Goal: Information Seeking & Learning: Understand process/instructions

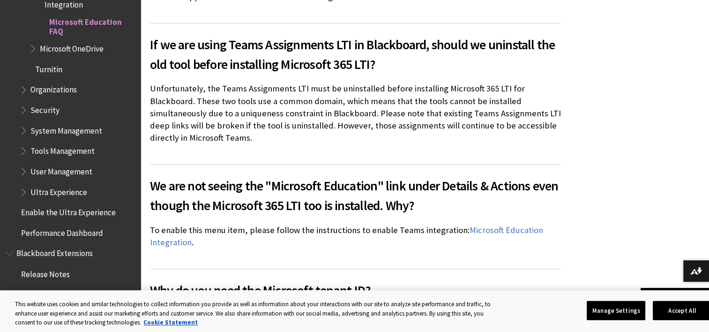
scroll to position [1312, 0]
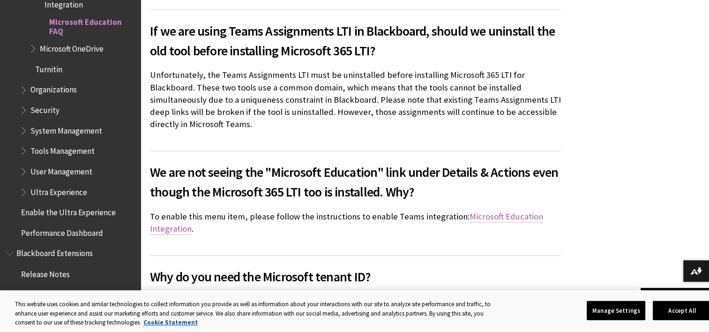
click at [512, 211] on link "Microsoft Education Integration" at bounding box center [346, 222] width 393 height 23
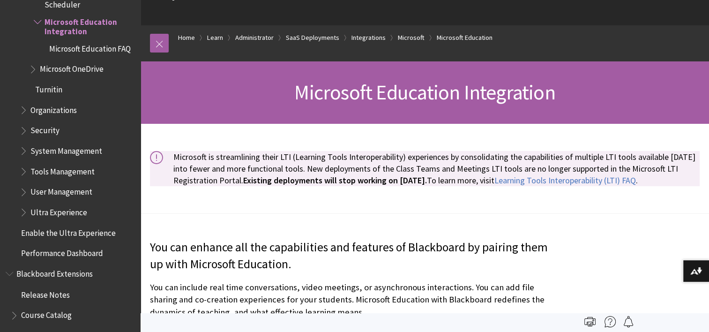
scroll to position [47, 0]
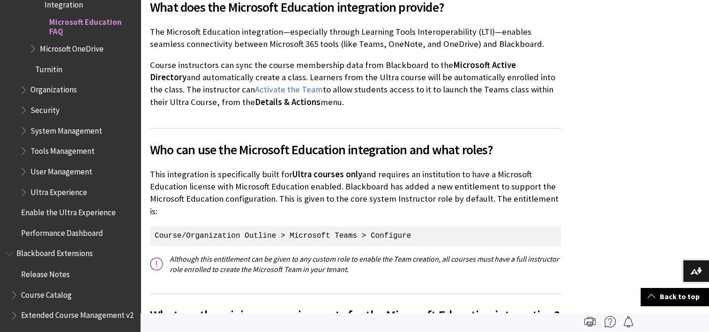
scroll to position [234, 0]
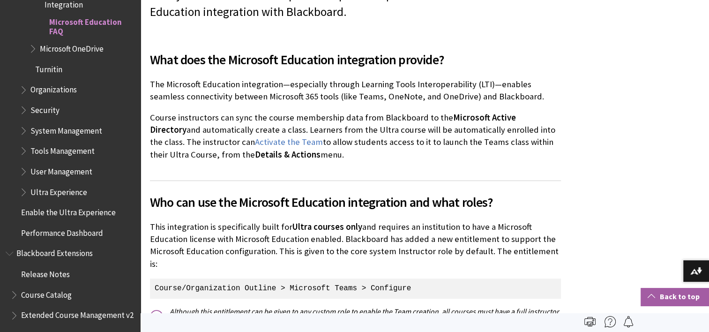
click at [690, 300] on link "Back to top" at bounding box center [674, 296] width 68 height 17
